Goal: Task Accomplishment & Management: Manage account settings

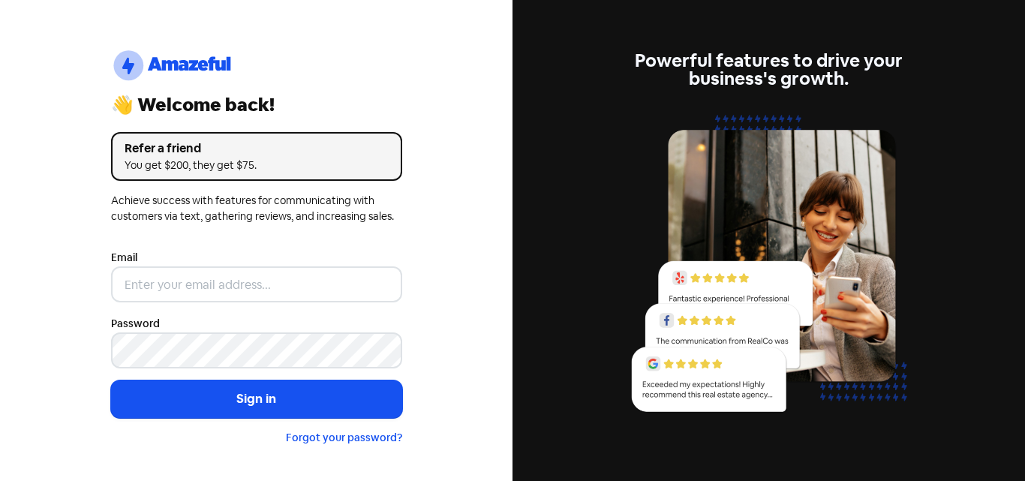
click at [205, 284] on input "email" at bounding box center [256, 284] width 291 height 36
type input "[EMAIL_ADDRESS][DOMAIN_NAME]"
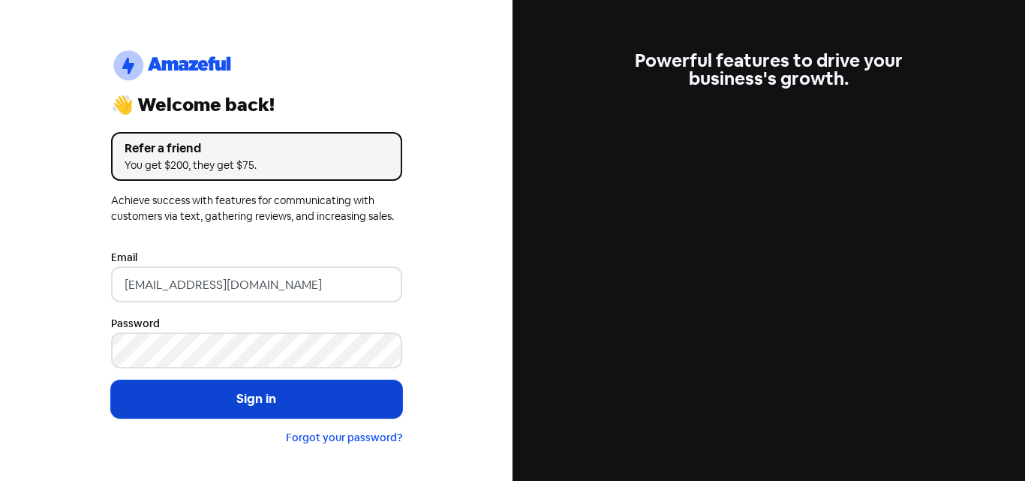
click at [287, 395] on button "Sign in" at bounding box center [256, 399] width 291 height 38
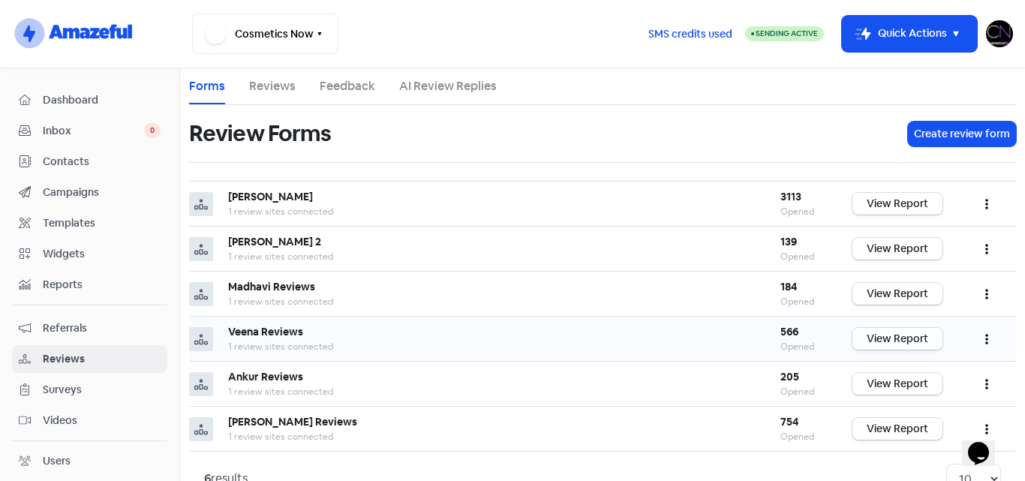
click at [863, 338] on link "View Report" at bounding box center [897, 339] width 90 height 22
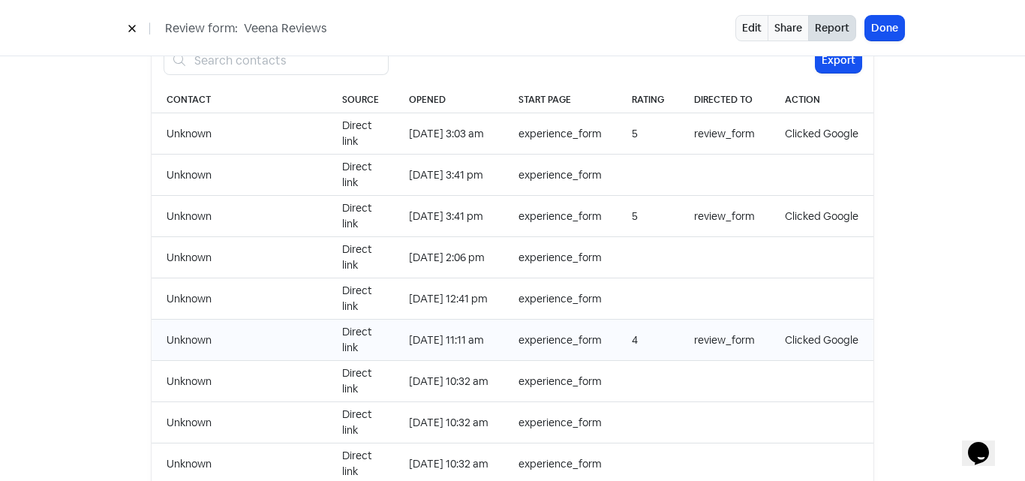
scroll to position [1622, 0]
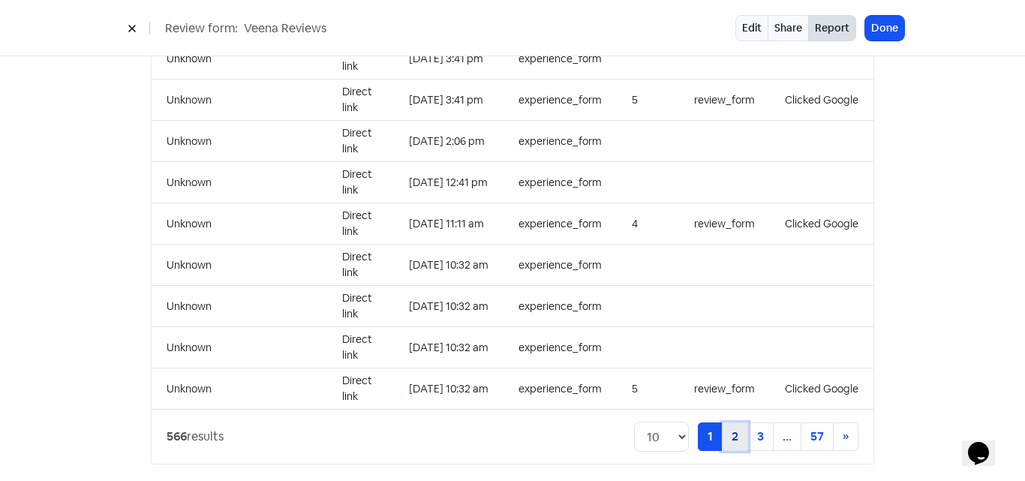
click at [730, 428] on link "2" at bounding box center [735, 436] width 26 height 29
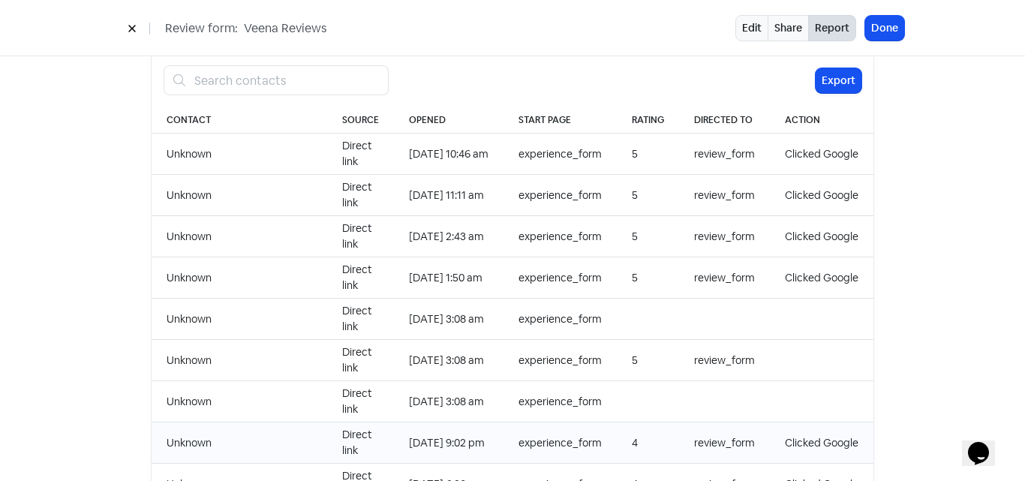
scroll to position [1622, 0]
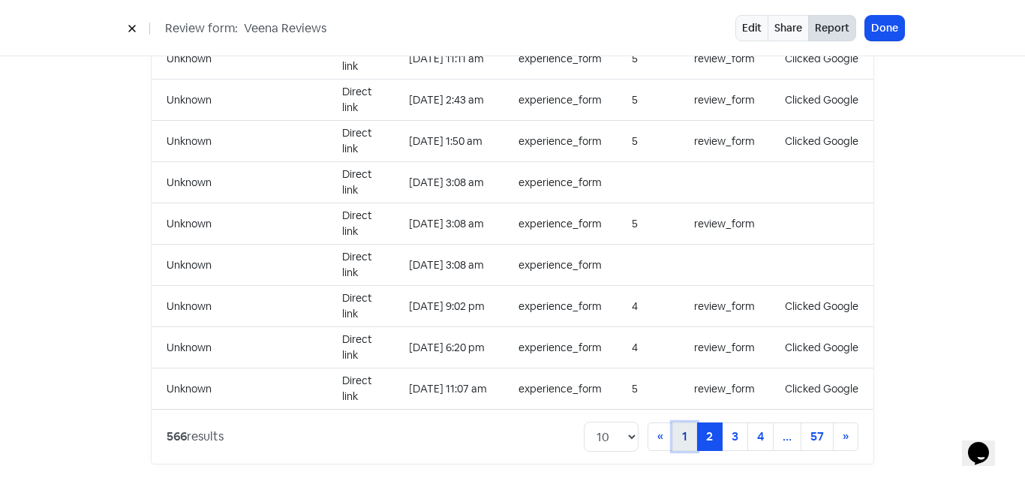
click at [678, 422] on link "1" at bounding box center [684, 436] width 25 height 29
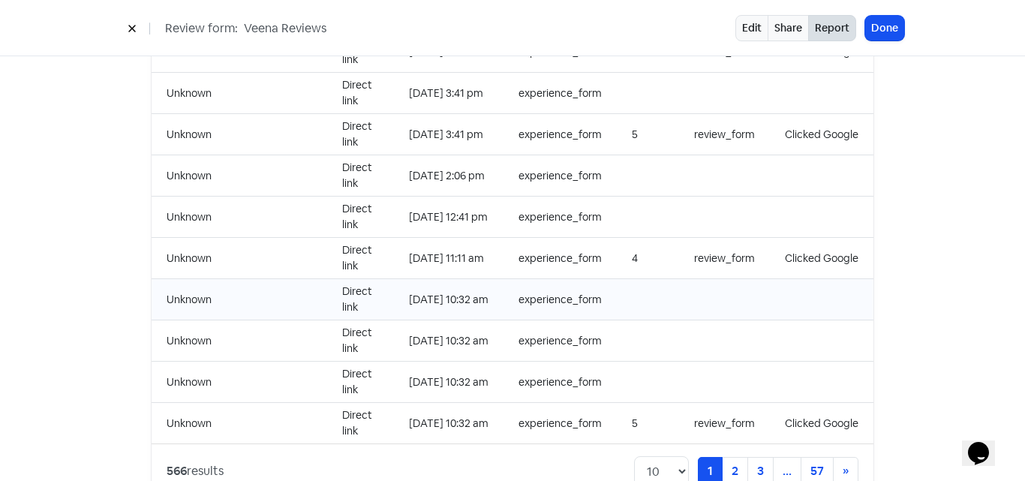
scroll to position [1622, 0]
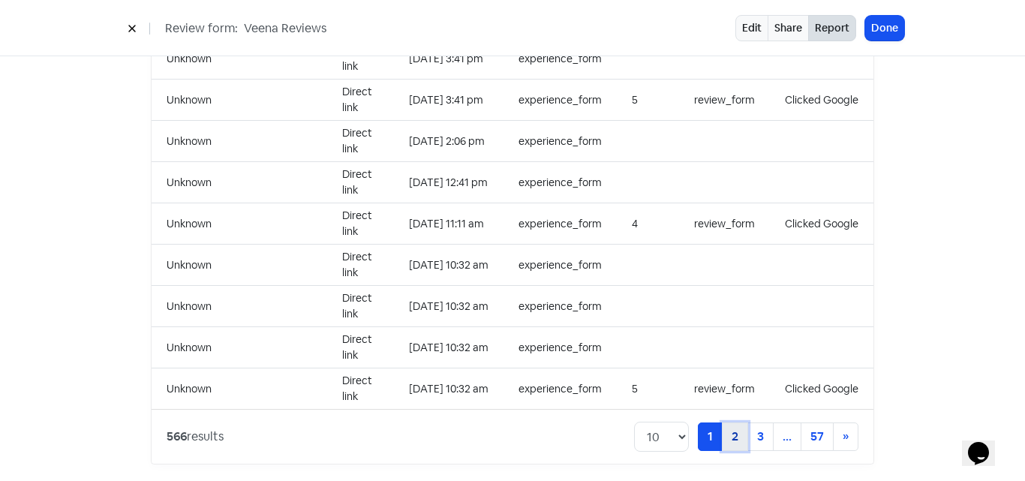
click at [725, 426] on link "2" at bounding box center [735, 436] width 26 height 29
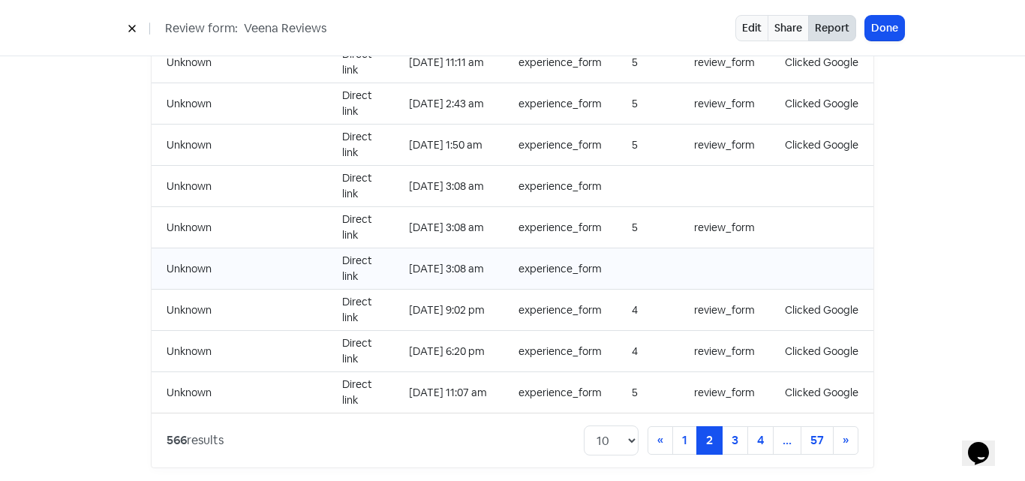
scroll to position [1622, 0]
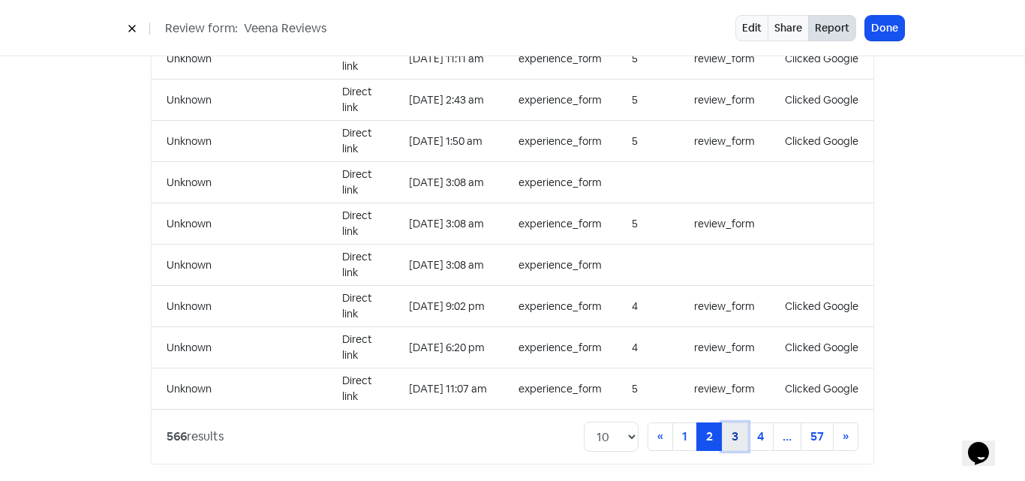
click at [725, 431] on link "3" at bounding box center [735, 436] width 26 height 29
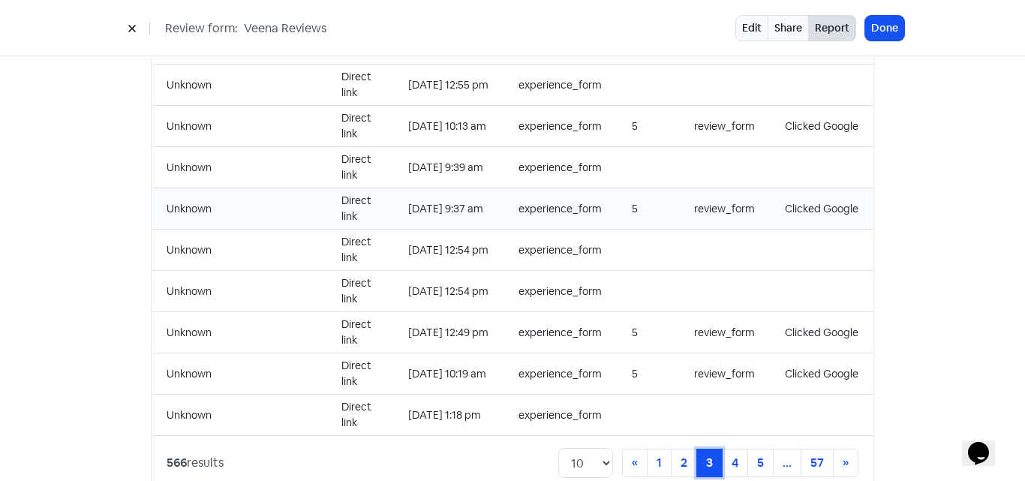
scroll to position [1622, 0]
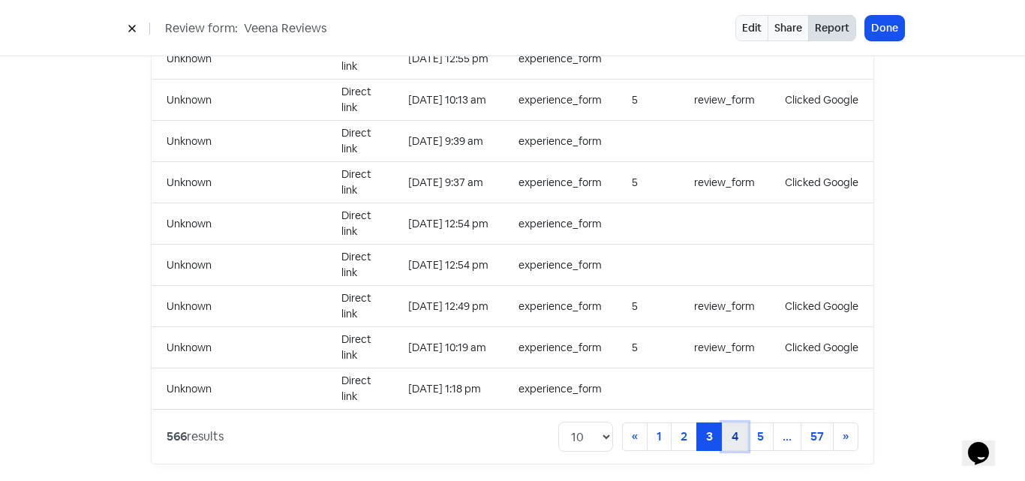
click at [724, 431] on link "4" at bounding box center [735, 436] width 26 height 29
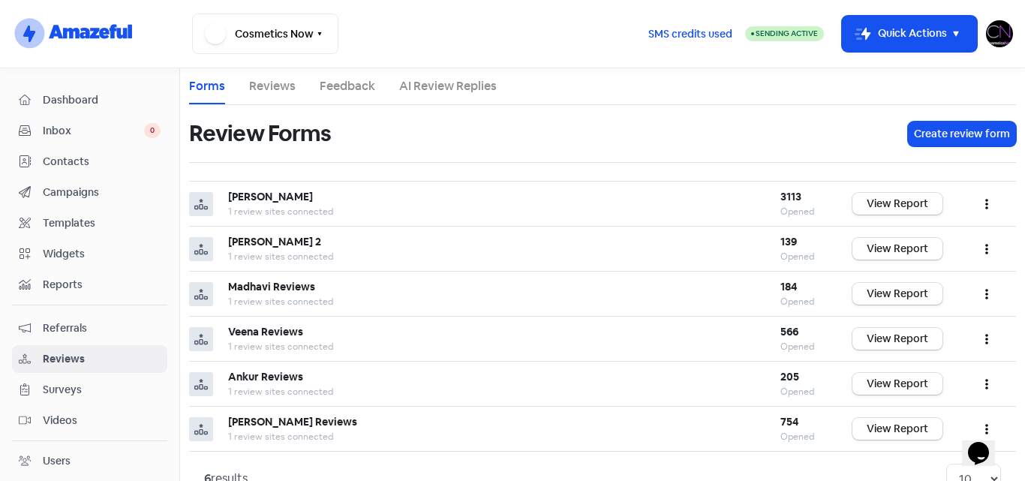
click at [995, 31] on img at bounding box center [999, 33] width 27 height 27
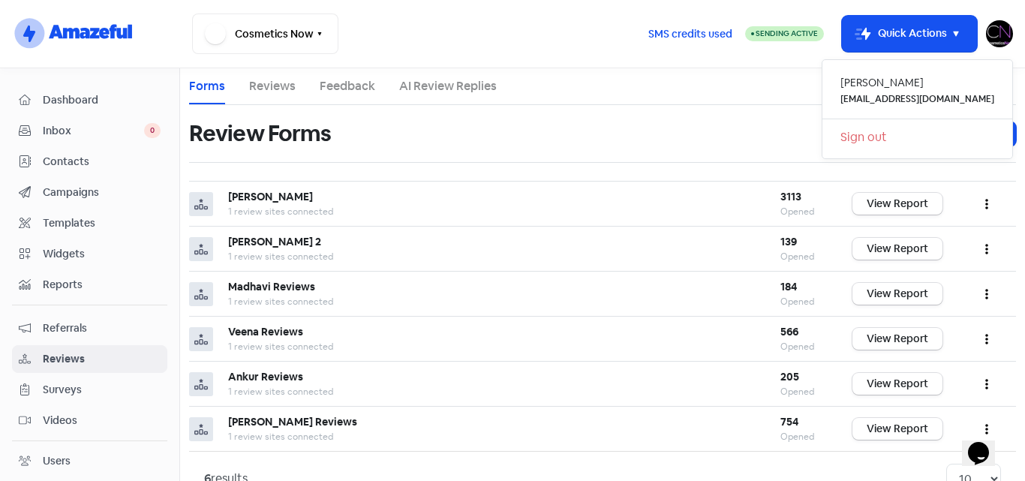
click at [917, 136] on link "Sign out" at bounding box center [917, 137] width 190 height 24
